Goal: Download file/media

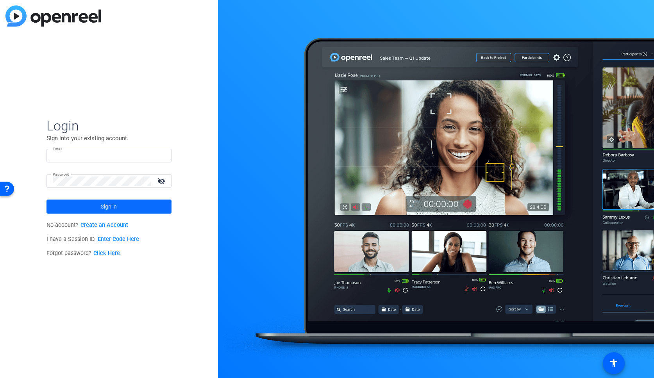
type input "[EMAIL_ADDRESS][DOMAIN_NAME]"
click at [113, 205] on span "Sign in" at bounding box center [109, 207] width 16 height 20
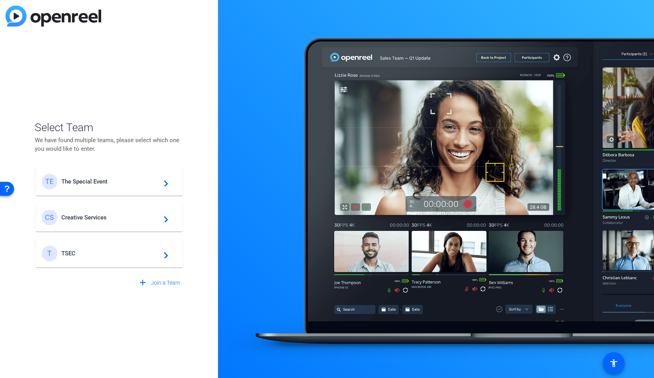
click at [121, 188] on div "TE The Special Event navigate_next" at bounding box center [109, 182] width 134 height 16
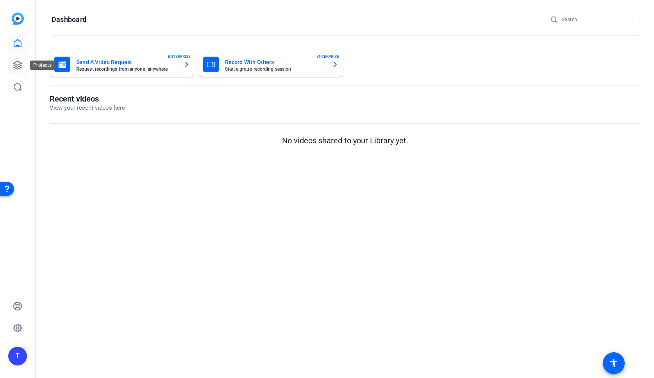
click at [11, 59] on link at bounding box center [17, 65] width 19 height 19
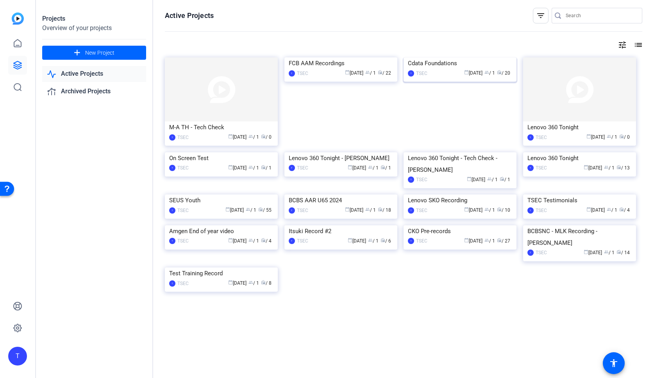
click at [456, 69] on div "Cdata Foundations" at bounding box center [460, 63] width 104 height 12
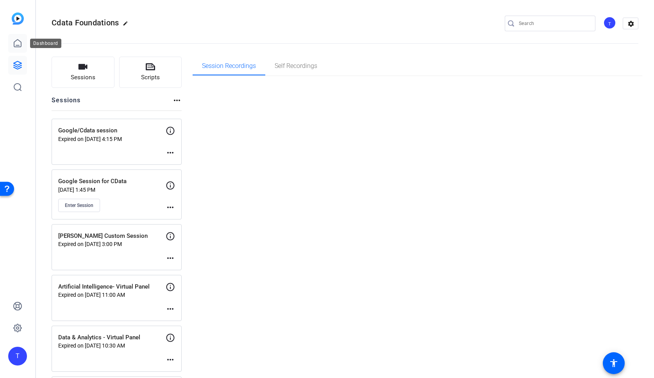
click at [20, 43] on icon at bounding box center [17, 43] width 9 height 9
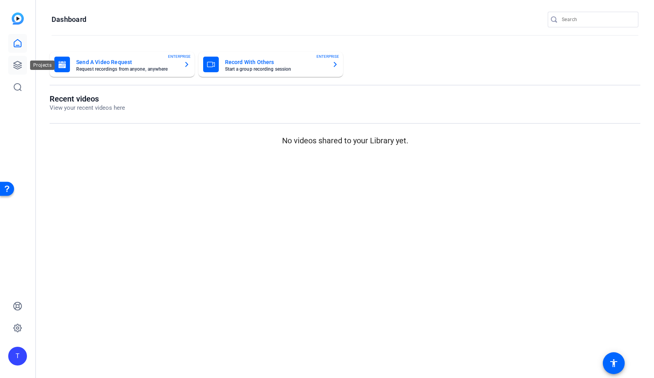
click at [15, 65] on icon at bounding box center [17, 65] width 9 height 9
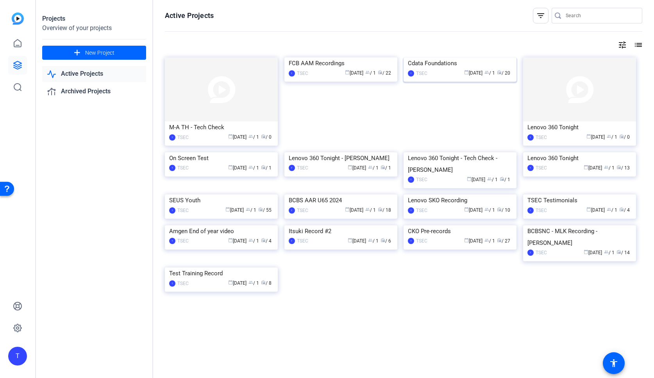
click at [450, 69] on div "Cdata Foundations" at bounding box center [460, 63] width 104 height 12
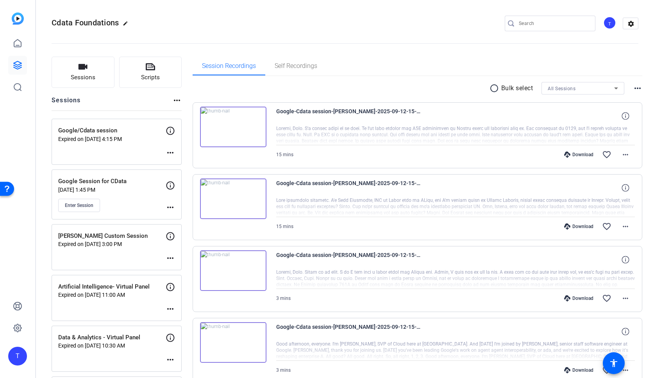
click at [142, 142] on p "Expired on [DATE] 4:15 PM" at bounding box center [111, 139] width 107 height 6
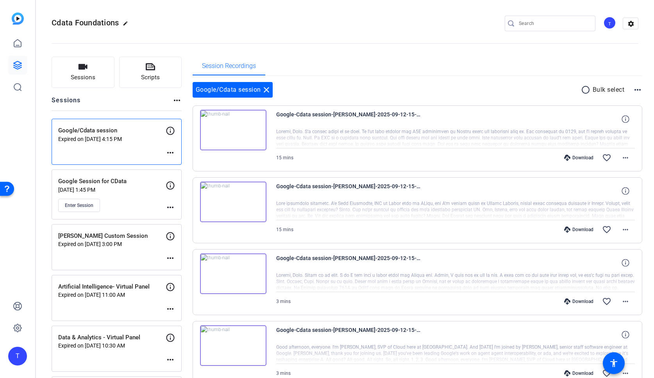
click at [586, 92] on mat-icon "radio_button_unchecked" at bounding box center [587, 89] width 12 height 9
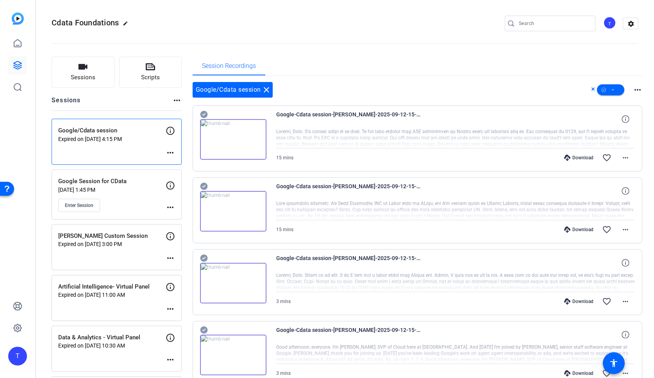
click at [635, 90] on mat-icon "more_horiz" at bounding box center [637, 89] width 9 height 9
click at [534, 91] on div at bounding box center [327, 189] width 654 height 378
click at [611, 88] on icon at bounding box center [613, 90] width 4 height 10
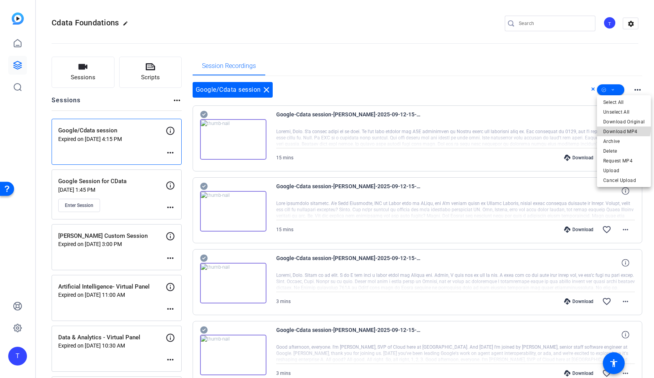
click at [621, 129] on span "Download MP4" at bounding box center [624, 131] width 41 height 9
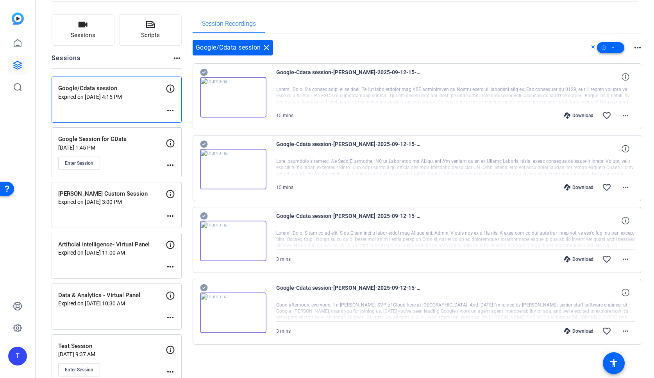
scroll to position [39, 0]
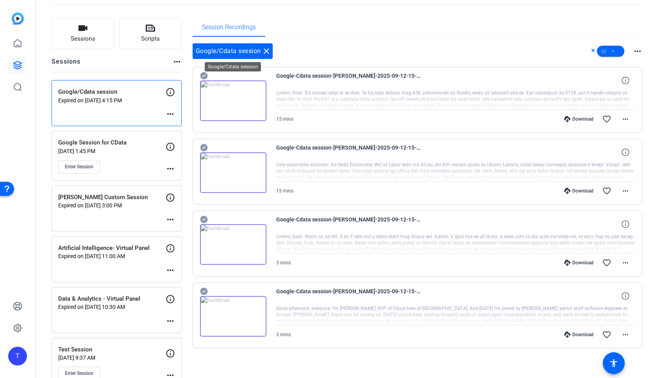
click at [267, 53] on mat-icon "close" at bounding box center [266, 51] width 9 height 9
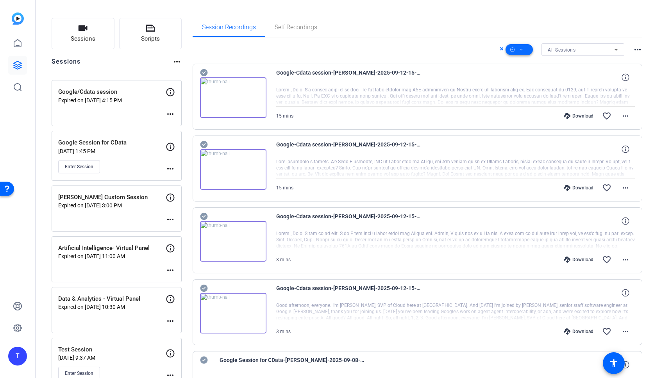
click at [521, 48] on icon at bounding box center [522, 50] width 4 height 10
click at [518, 89] on span "Download MP4" at bounding box center [532, 91] width 41 height 9
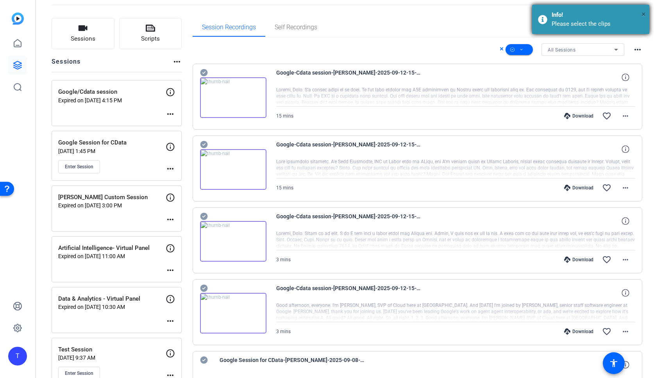
click at [642, 15] on span "×" at bounding box center [644, 13] width 4 height 9
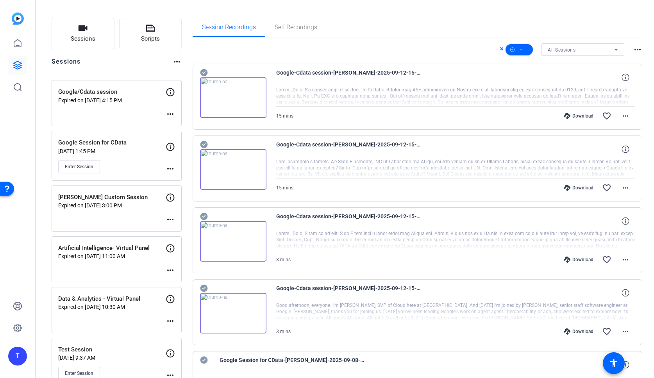
click at [503, 48] on icon at bounding box center [502, 48] width 4 height 9
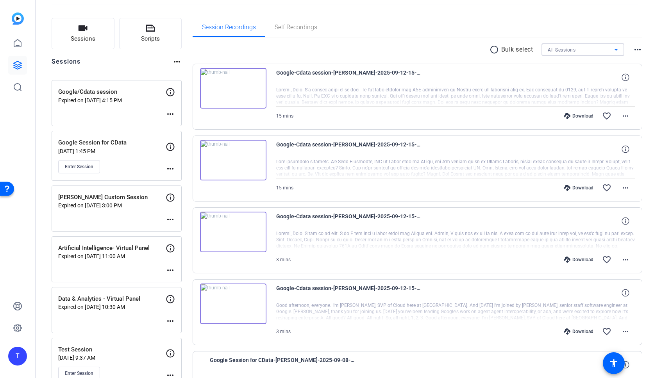
click at [590, 47] on div "All Sessions" at bounding box center [581, 50] width 66 height 10
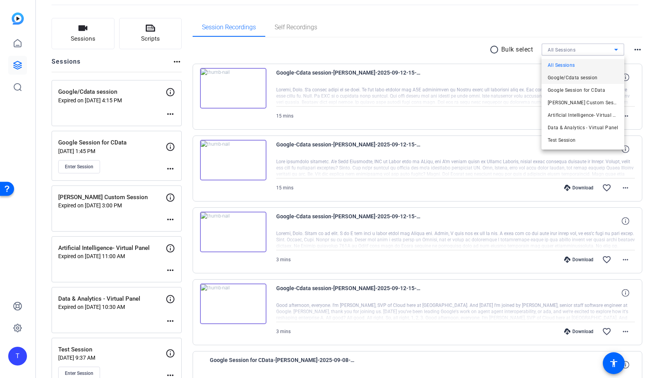
click at [575, 75] on span "Google/Cdata session" at bounding box center [573, 77] width 50 height 9
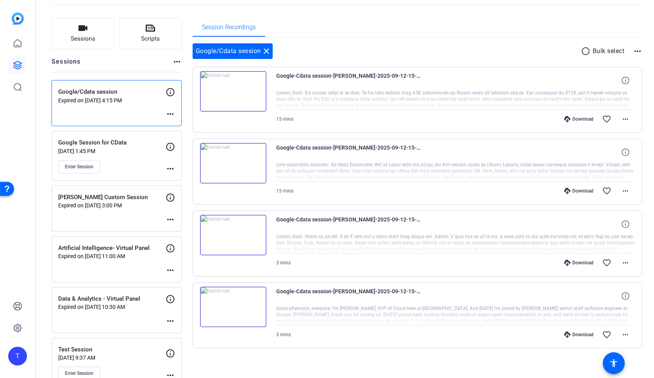
click at [584, 50] on mat-icon "radio_button_unchecked" at bounding box center [587, 51] width 12 height 9
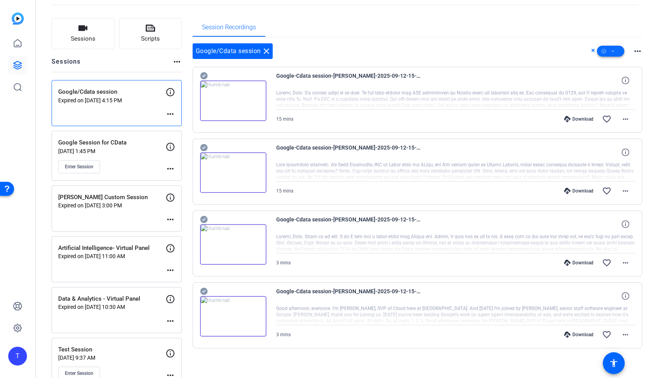
click at [611, 47] on icon at bounding box center [613, 52] width 4 height 10
click at [617, 91] on span "Download MP4" at bounding box center [624, 92] width 41 height 9
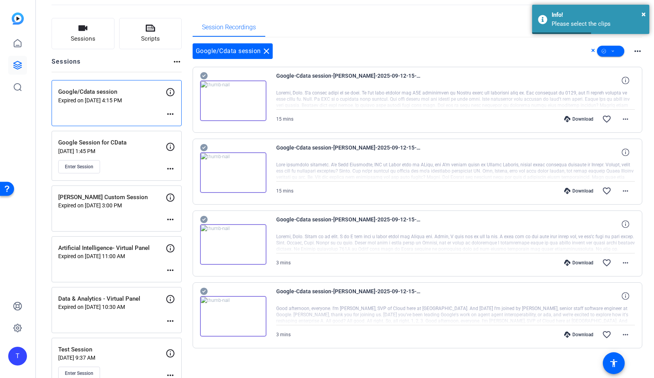
click at [595, 50] on icon at bounding box center [593, 50] width 4 height 9
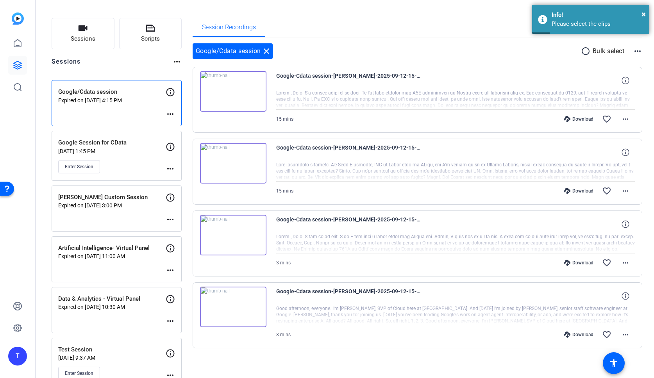
click at [575, 119] on div "Download" at bounding box center [579, 119] width 37 height 6
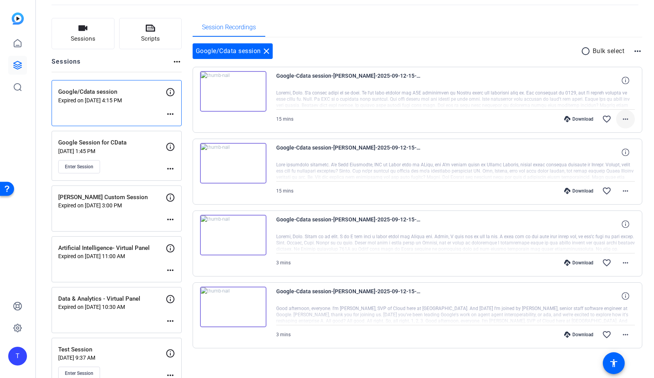
click at [624, 118] on mat-icon "more_horiz" at bounding box center [625, 119] width 9 height 9
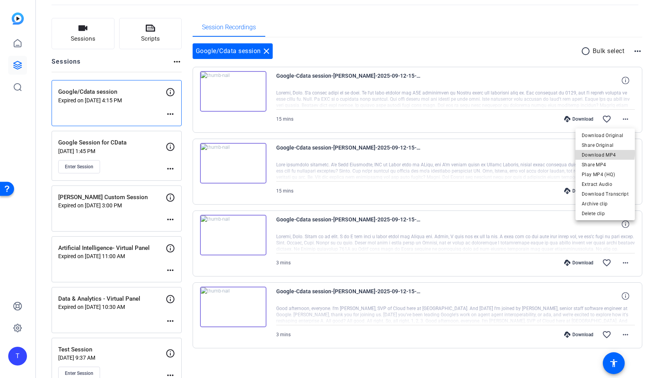
click at [606, 153] on span "Download MP4" at bounding box center [605, 154] width 47 height 9
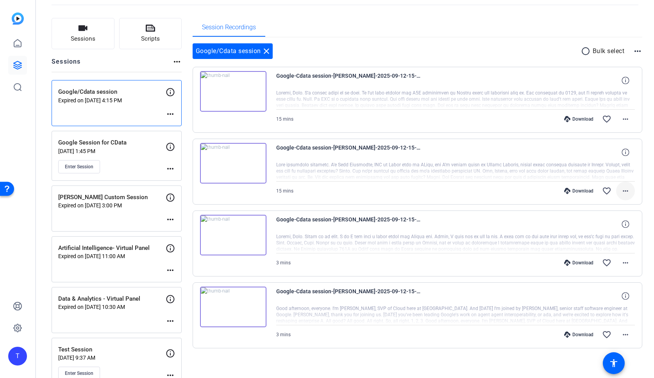
click at [624, 191] on mat-icon "more_horiz" at bounding box center [625, 190] width 9 height 9
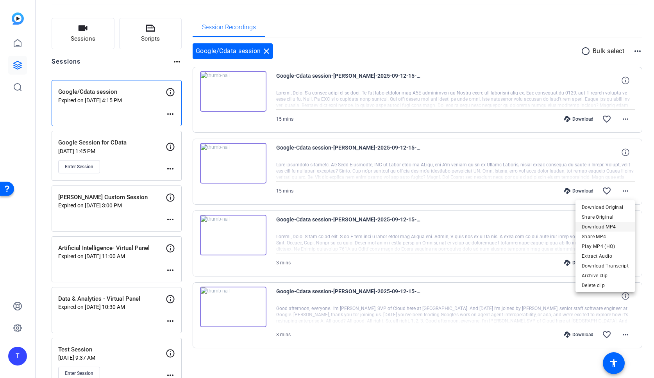
click at [602, 224] on span "Download MP4" at bounding box center [605, 226] width 47 height 9
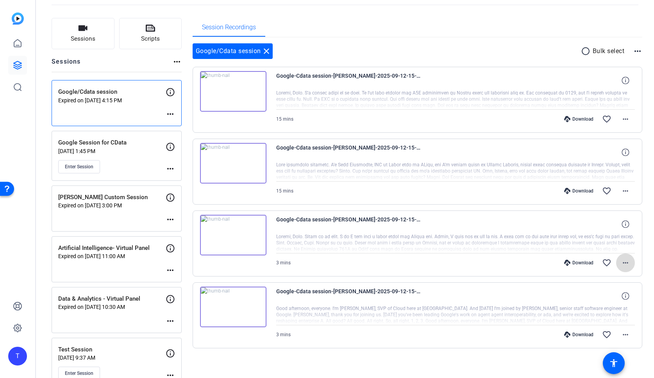
click at [622, 262] on mat-icon "more_horiz" at bounding box center [625, 262] width 9 height 9
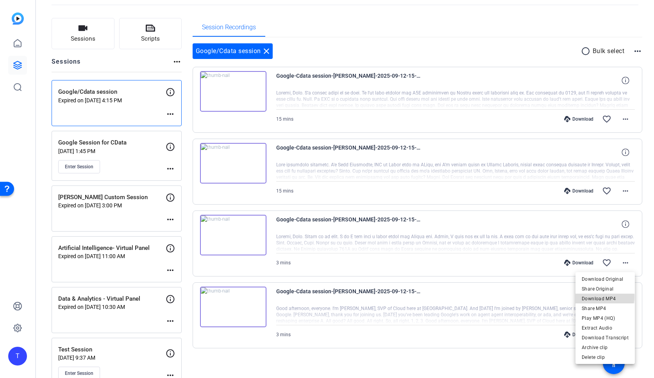
click at [604, 297] on span "Download MP4" at bounding box center [605, 298] width 47 height 9
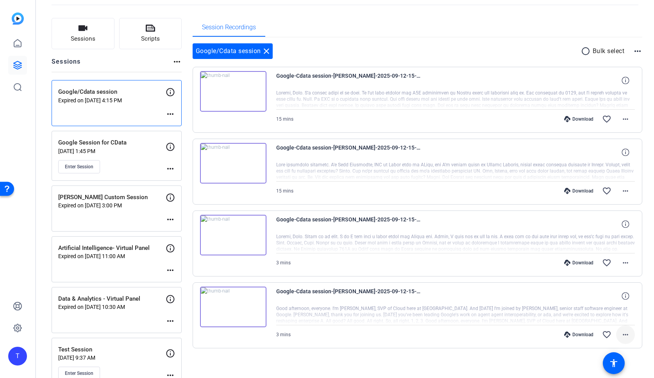
click at [625, 336] on mat-icon "more_horiz" at bounding box center [625, 334] width 9 height 9
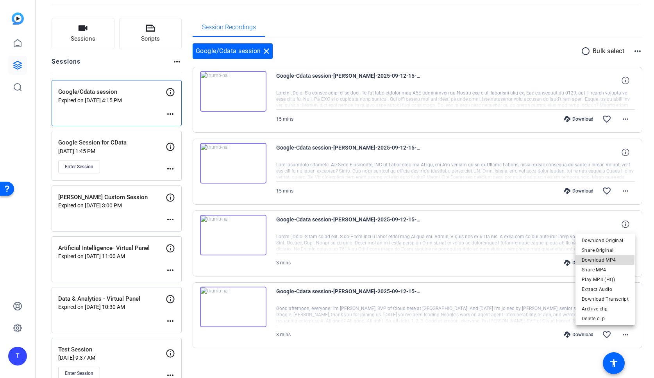
click at [606, 258] on span "Download MP4" at bounding box center [605, 260] width 47 height 9
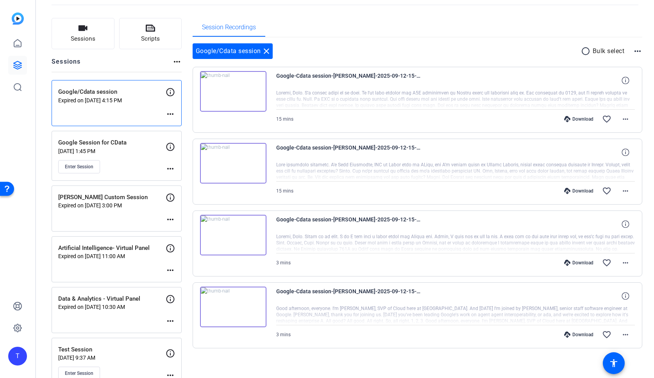
scroll to position [58, 0]
